Goal: Task Accomplishment & Management: Complete application form

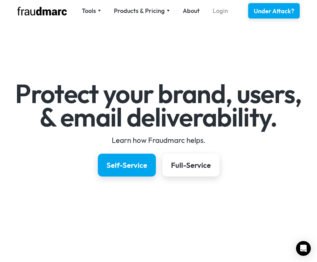
click at [219, 10] on link "Login" at bounding box center [220, 10] width 15 height 9
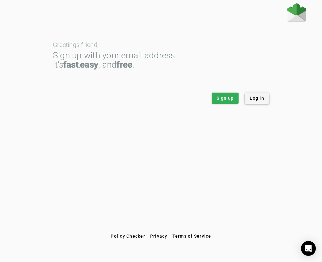
click at [257, 98] on span "Log in" at bounding box center [256, 98] width 15 height 6
click at [225, 98] on span "Sign up" at bounding box center [224, 98] width 17 height 6
